Goal: Task Accomplishment & Management: Use online tool/utility

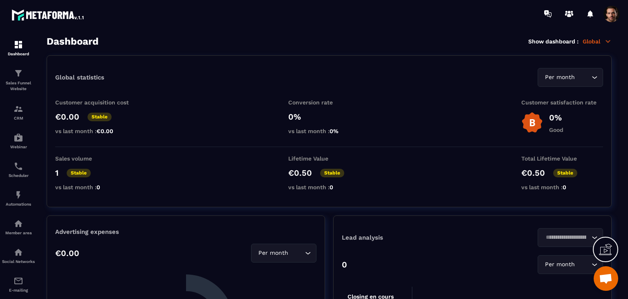
click at [609, 15] on span at bounding box center [612, 14] width 16 height 16
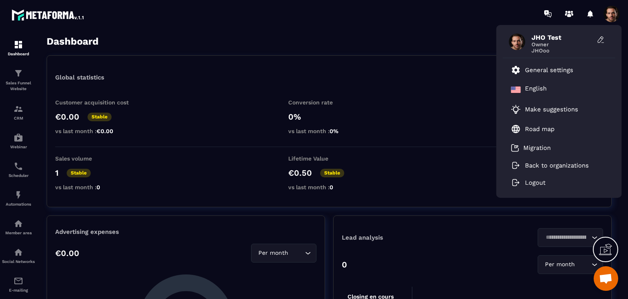
click at [609, 15] on span at bounding box center [612, 14] width 16 height 16
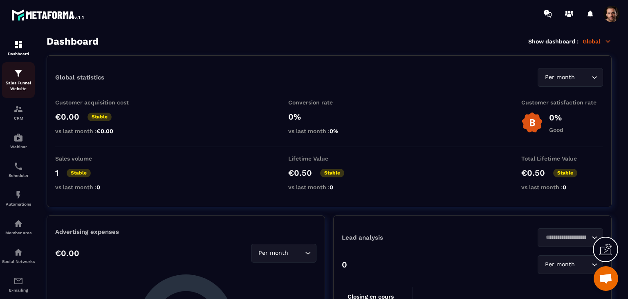
click at [31, 85] on p "Sales Funnel Website" at bounding box center [18, 85] width 33 height 11
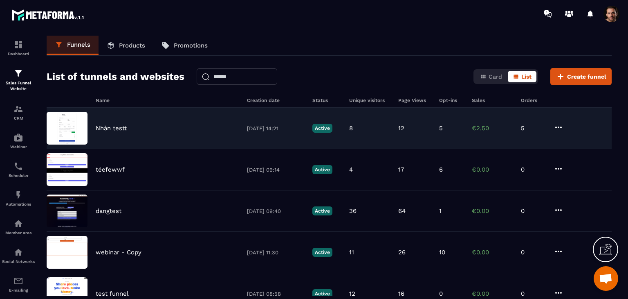
click at [456, 130] on div "5" at bounding box center [451, 127] width 25 height 7
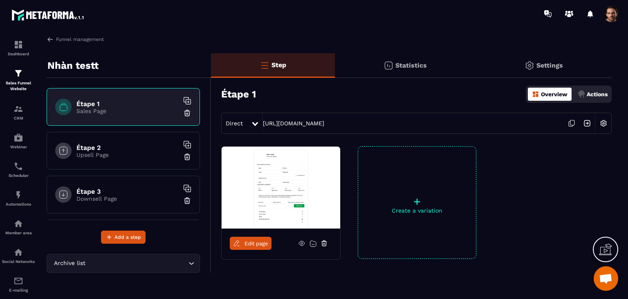
scroll to position [29, 0]
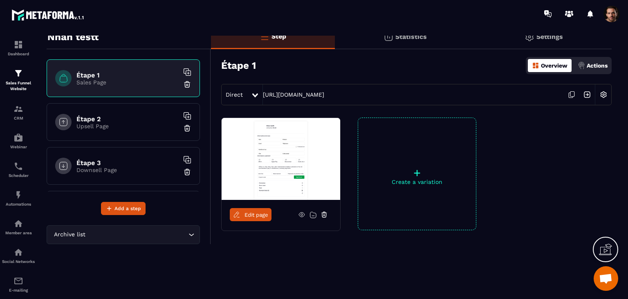
click at [590, 63] on p "Actions" at bounding box center [597, 65] width 21 height 7
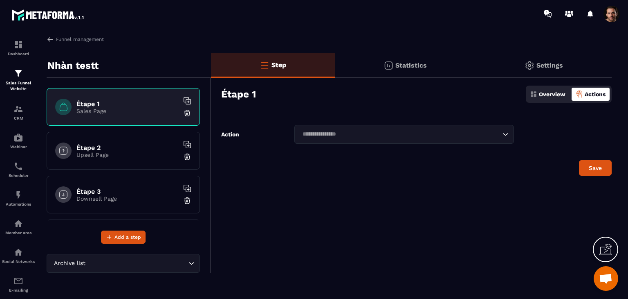
scroll to position [0, 0]
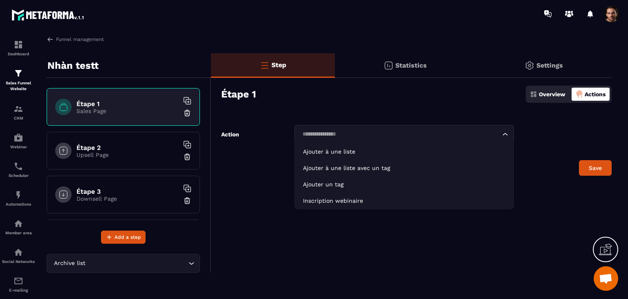
click at [450, 139] on div "Loading..." at bounding box center [404, 134] width 220 height 19
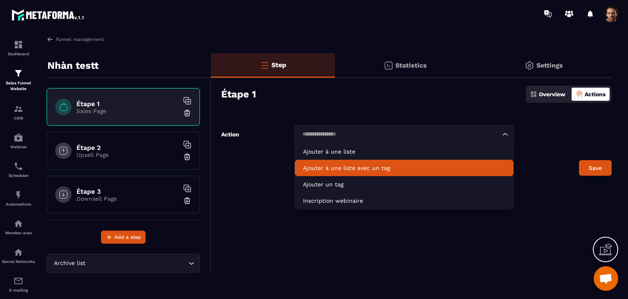
click at [432, 161] on li "Ajouter à une liste avec un tag" at bounding box center [404, 167] width 219 height 16
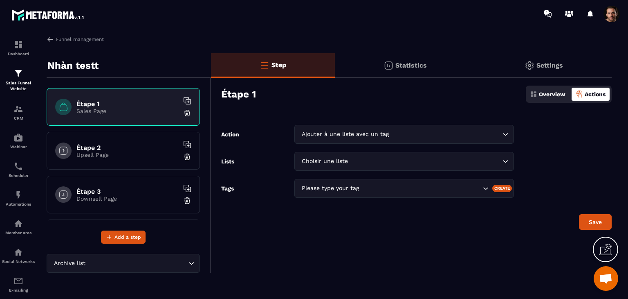
click at [505, 189] on div "Create" at bounding box center [502, 187] width 20 height 7
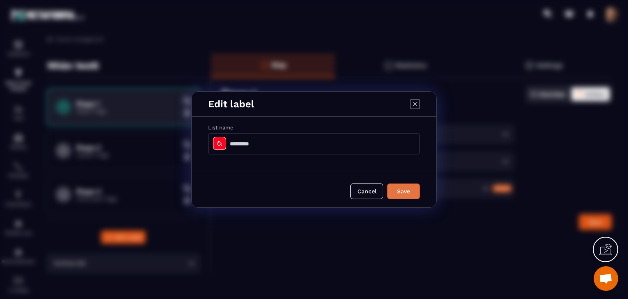
click at [412, 193] on button "Save" at bounding box center [403, 191] width 33 height 16
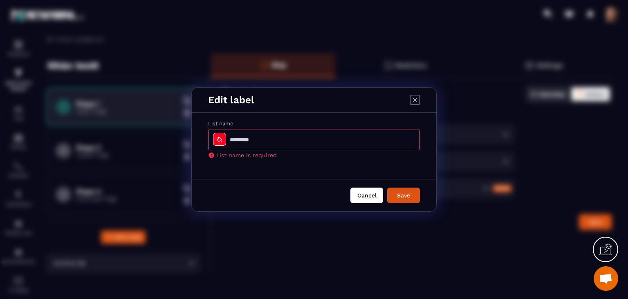
click at [366, 191] on button "Cancel" at bounding box center [366, 195] width 33 height 16
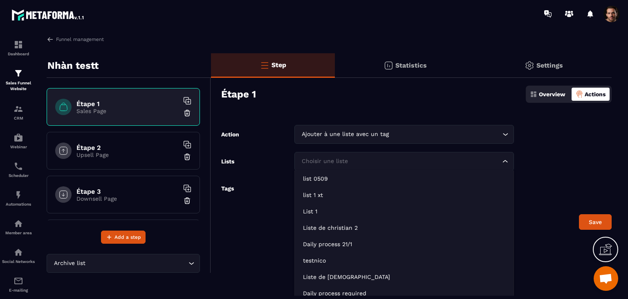
click at [419, 155] on div "Choisir une liste Loading..." at bounding box center [404, 161] width 220 height 19
click at [427, 121] on div "Step Statistics Settings Étape 1 Overview Actions Action Ajouter à une liste av…" at bounding box center [411, 162] width 401 height 219
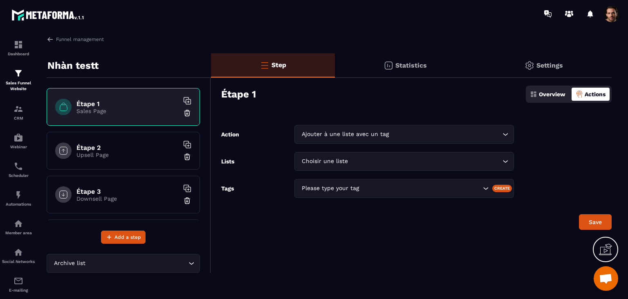
click at [427, 125] on div "Ajouter à une liste avec un tag Loading..." at bounding box center [404, 134] width 220 height 19
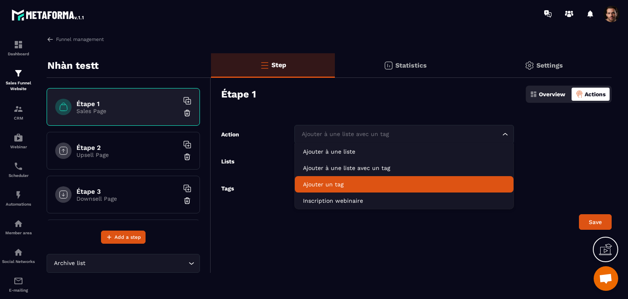
click at [402, 180] on p "Ajouter un tag" at bounding box center [404, 184] width 202 height 8
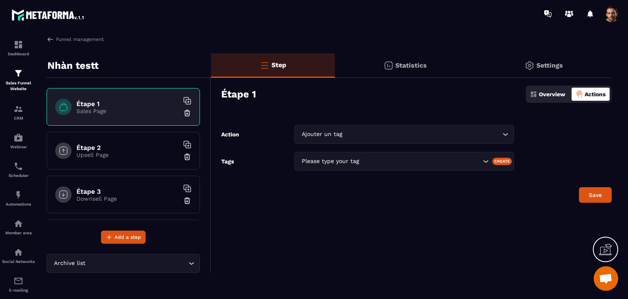
click at [503, 163] on div "Create" at bounding box center [502, 160] width 20 height 7
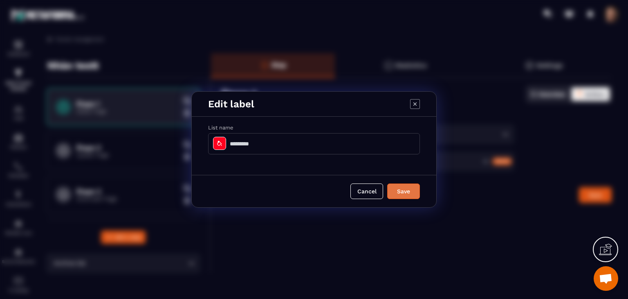
click at [405, 190] on button "Save" at bounding box center [403, 191] width 33 height 16
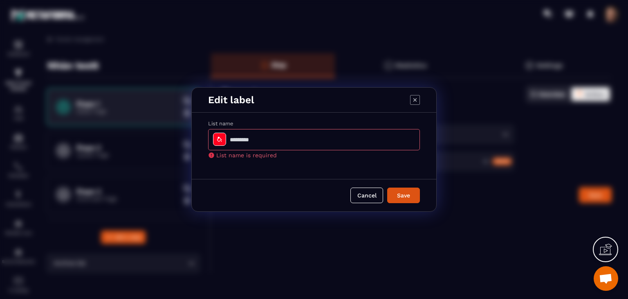
click at [414, 98] on icon "Modal window" at bounding box center [415, 100] width 10 height 10
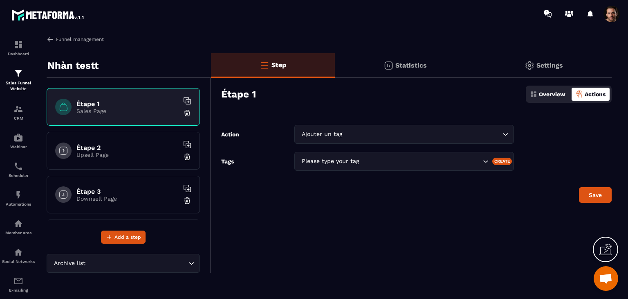
click at [57, 40] on link "Funnel management" at bounding box center [75, 39] width 57 height 7
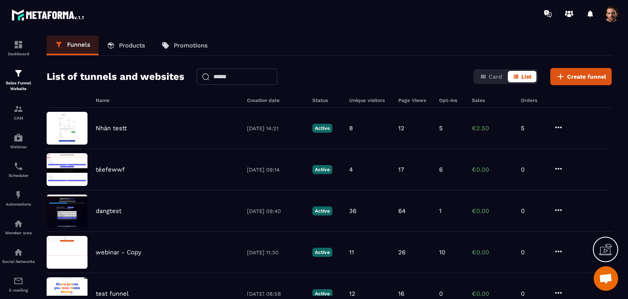
click at [142, 51] on link "Products" at bounding box center [126, 46] width 55 height 20
click at [142, 49] on link "Products" at bounding box center [126, 46] width 55 height 20
click at [139, 47] on p "Products" at bounding box center [132, 45] width 26 height 7
click at [138, 46] on p "Products" at bounding box center [132, 45] width 26 height 7
click at [134, 43] on p "Products" at bounding box center [132, 45] width 26 height 7
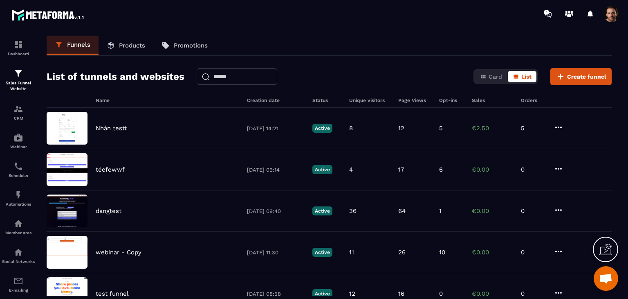
click at [141, 38] on link "Products" at bounding box center [126, 46] width 55 height 20
click at [144, 46] on p "Products" at bounding box center [132, 45] width 26 height 7
click at [121, 48] on p "Products" at bounding box center [132, 45] width 26 height 7
click at [130, 44] on p "Products" at bounding box center [132, 45] width 26 height 7
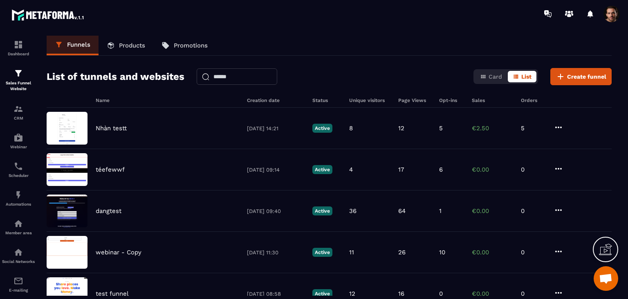
click at [130, 44] on p "Products" at bounding box center [132, 45] width 26 height 7
